Goal: Find specific page/section: Find specific page/section

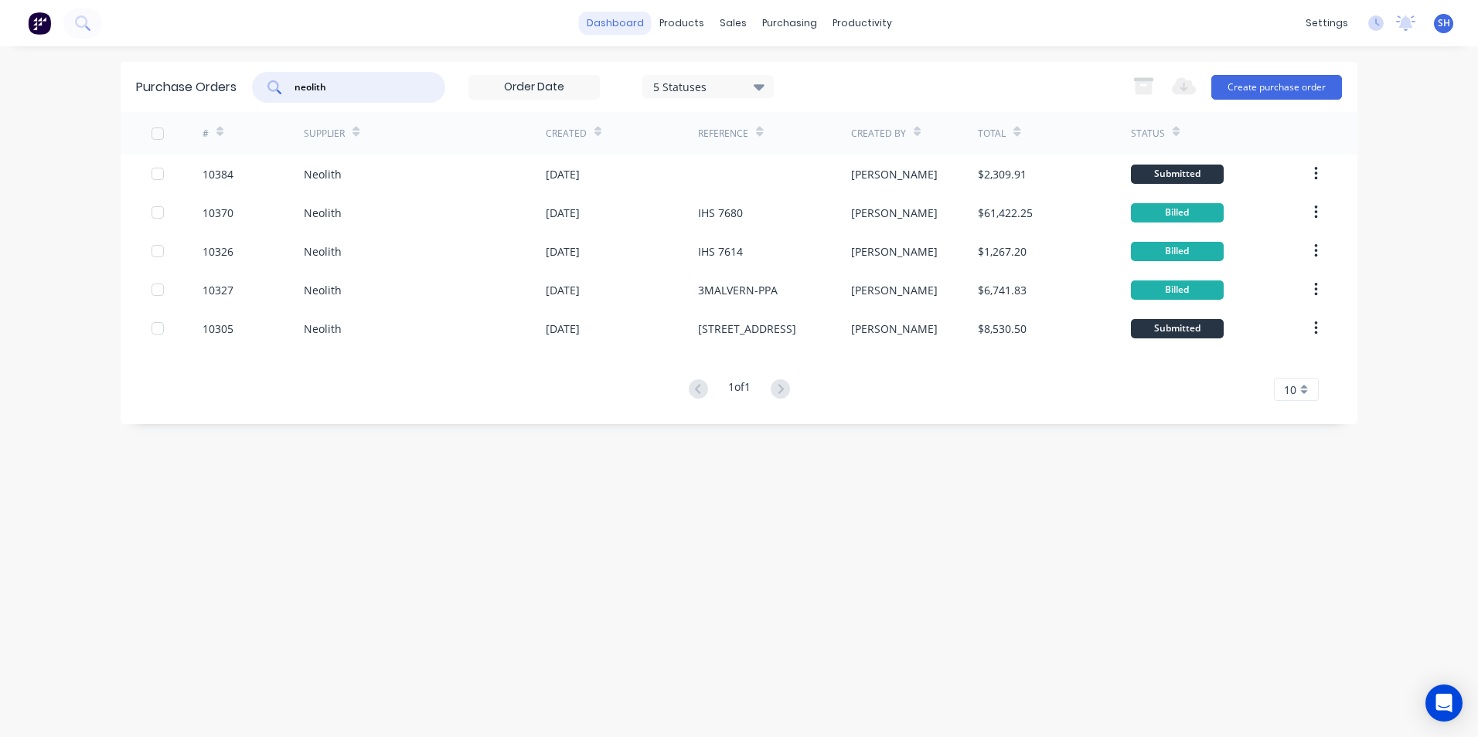
click at [638, 25] on link "dashboard" at bounding box center [615, 23] width 73 height 23
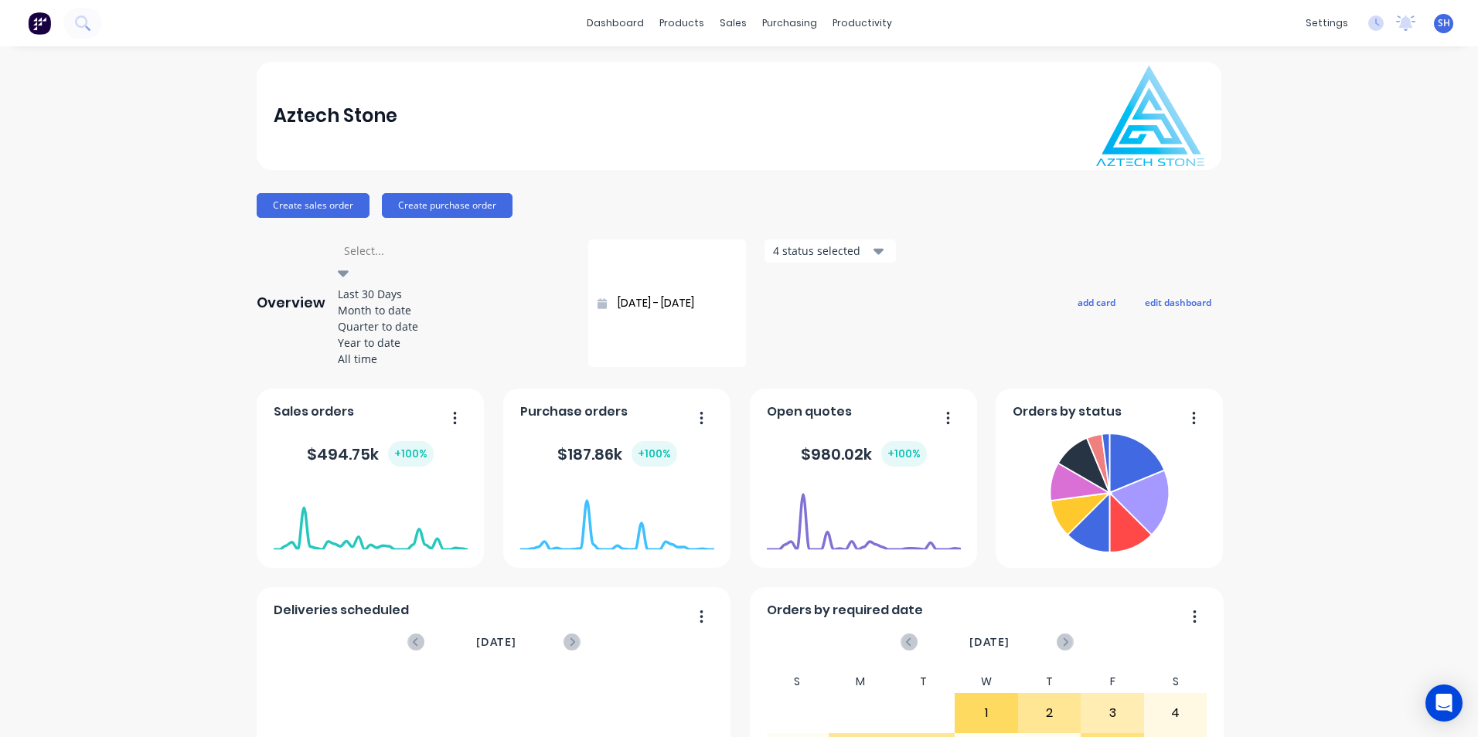
click at [403, 260] on div at bounding box center [453, 250] width 223 height 19
click at [397, 318] on div "Month to date" at bounding box center [454, 310] width 232 height 16
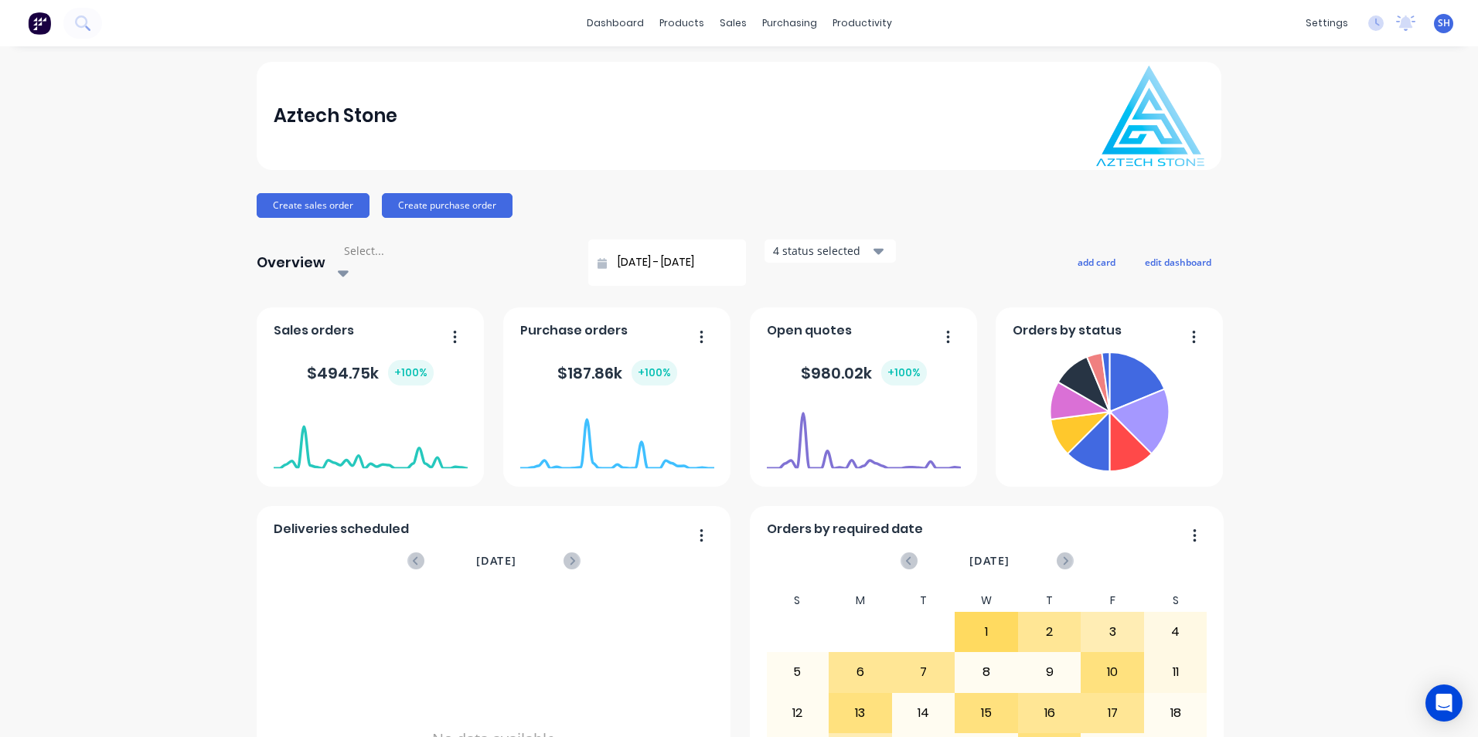
click at [379, 260] on div at bounding box center [453, 250] width 223 height 19
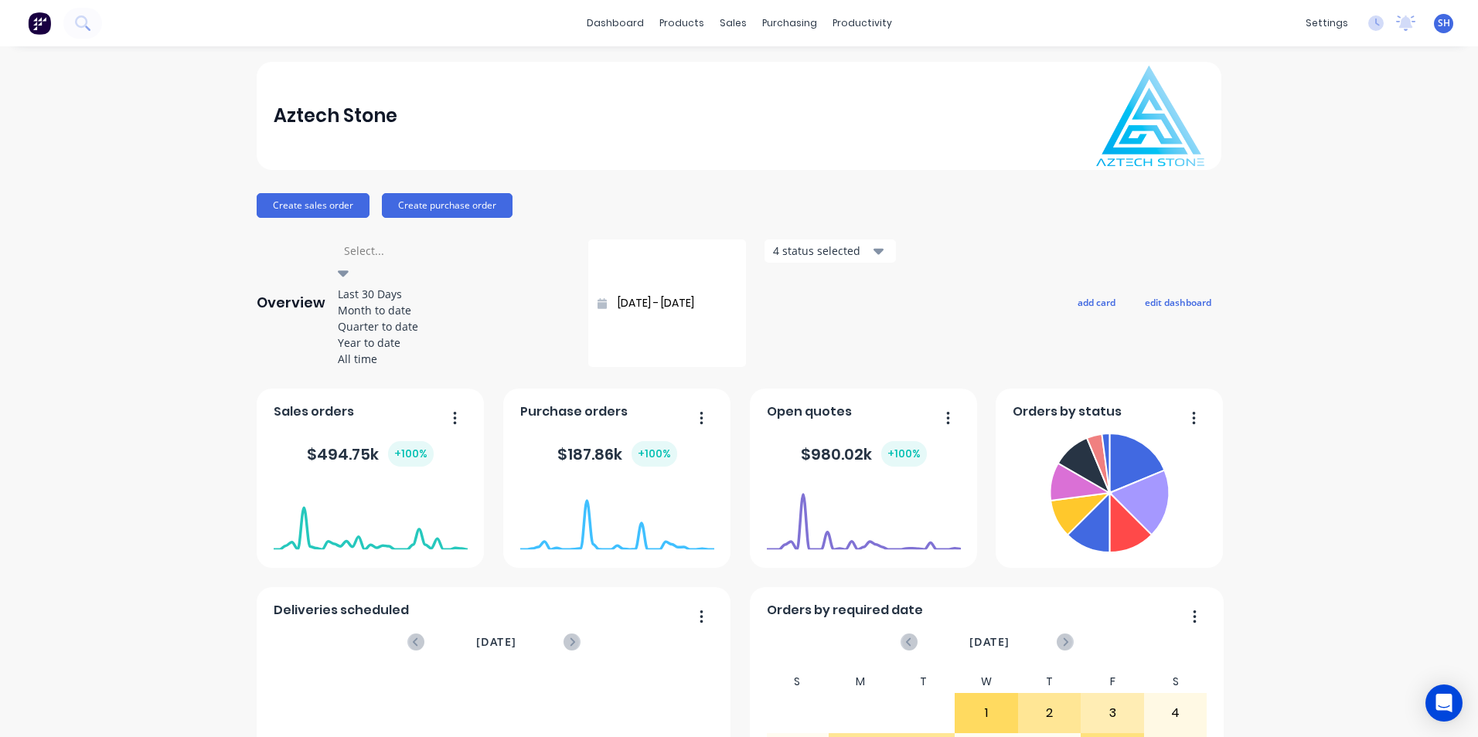
click at [382, 316] on div "Month to date" at bounding box center [454, 310] width 232 height 16
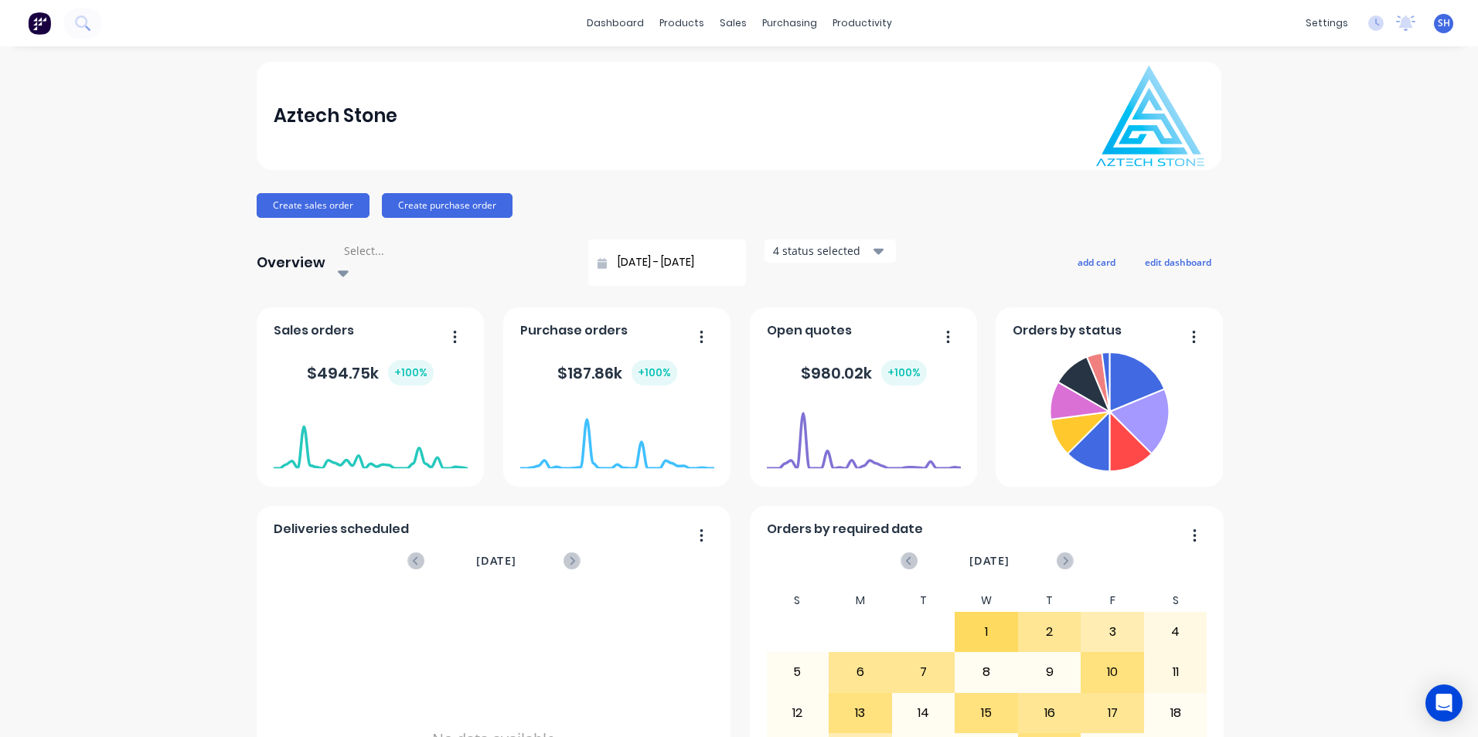
click at [441, 258] on div "Select..." at bounding box center [454, 251] width 232 height 23
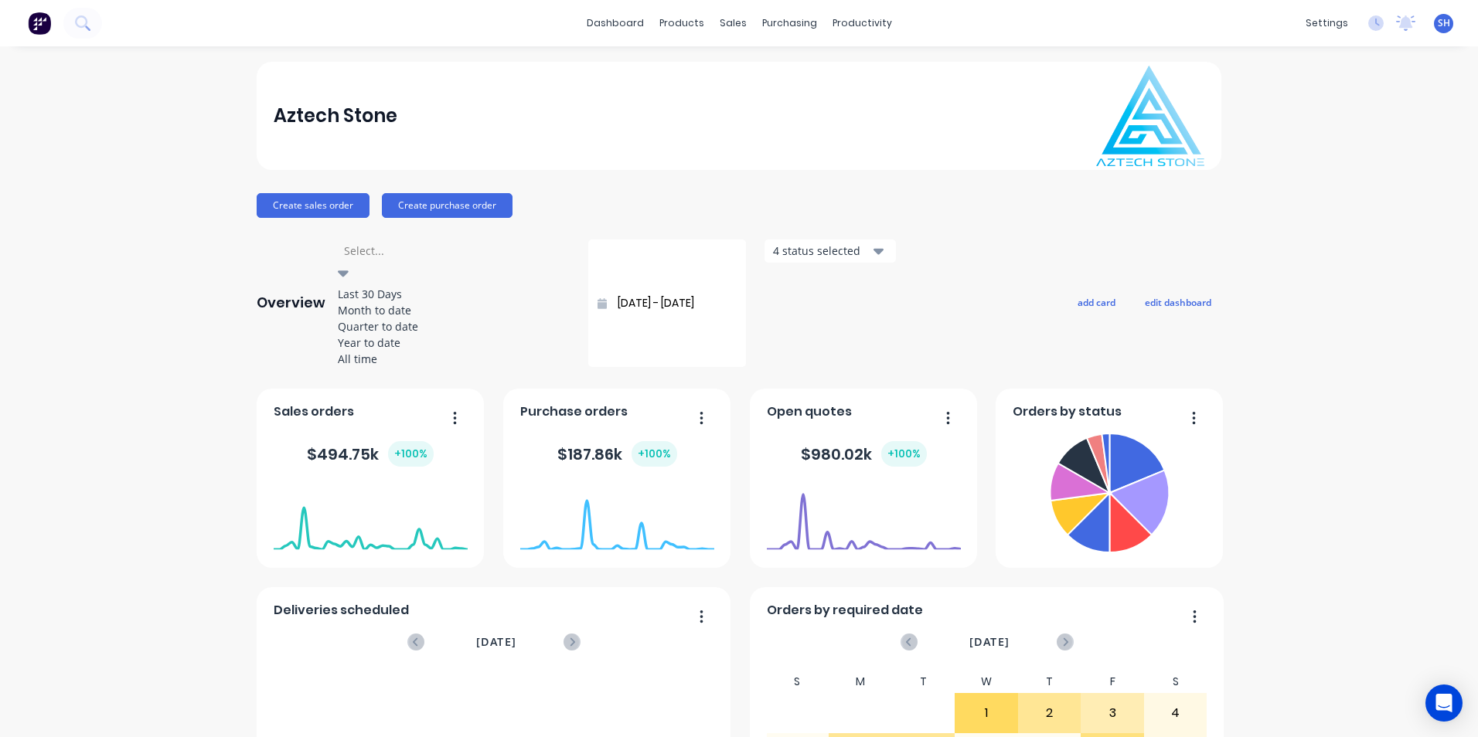
click at [418, 316] on div "Month to date" at bounding box center [454, 310] width 232 height 16
